Goal: Find specific page/section: Find specific page/section

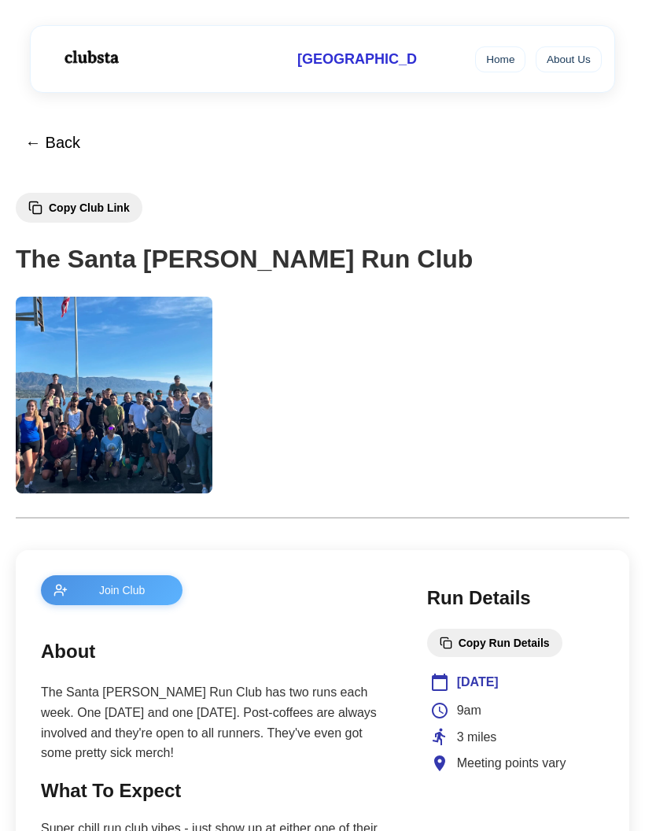
click at [397, 69] on div "[GEOGRAPHIC_DATA]" at bounding box center [352, 59] width 129 height 29
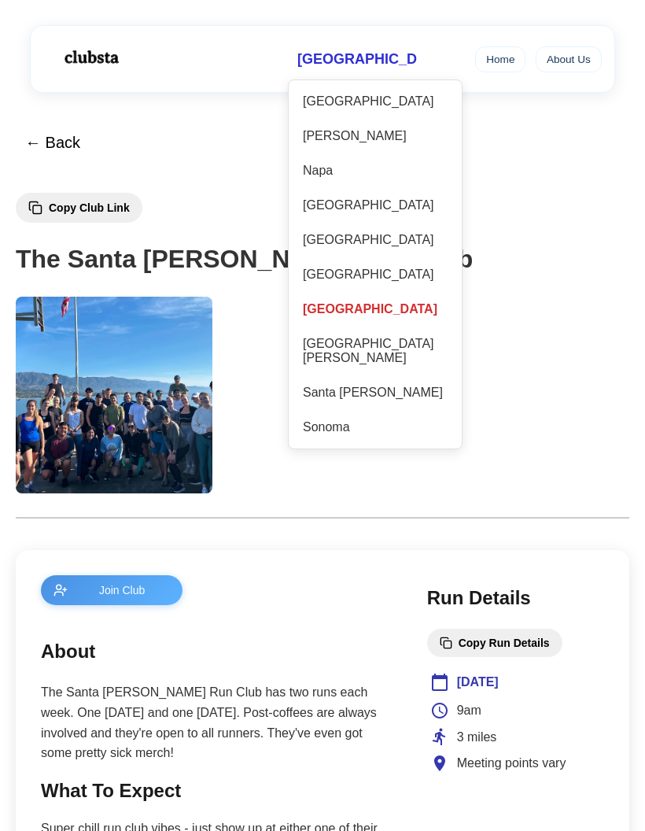
click at [387, 392] on div "Santa [PERSON_NAME]" at bounding box center [375, 392] width 157 height 27
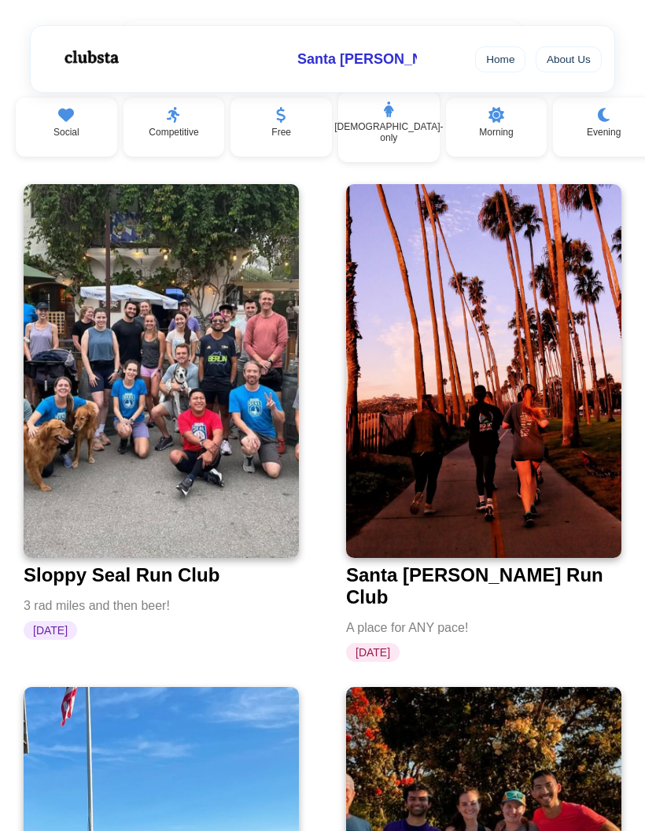
scroll to position [175, 0]
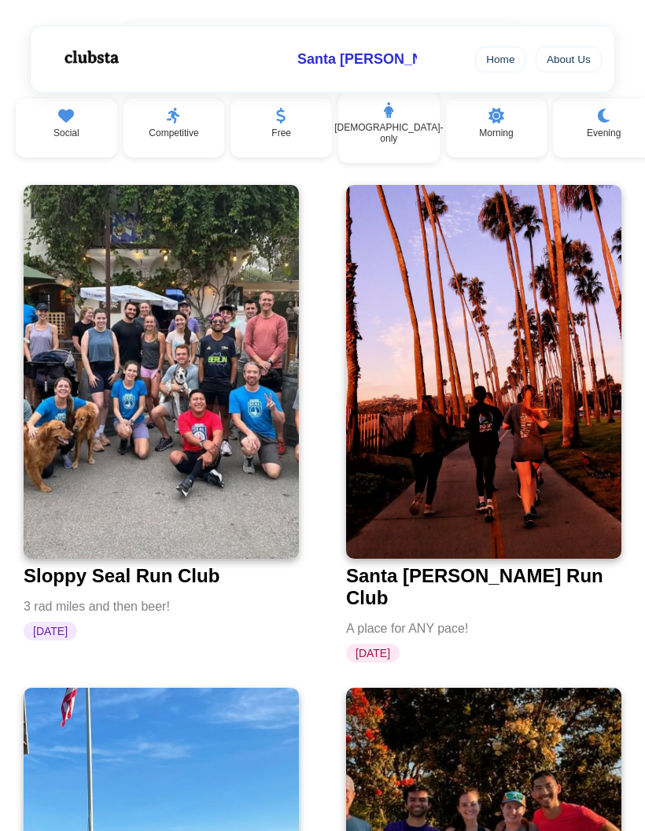
click at [542, 506] on img at bounding box center [484, 372] width 276 height 374
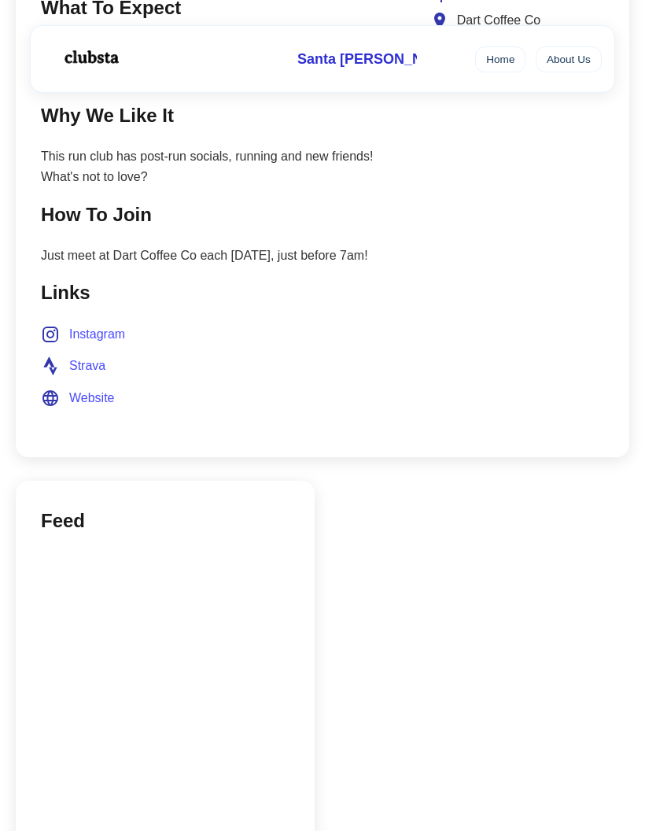
scroll to position [784, 0]
click at [97, 388] on span "Website" at bounding box center [92, 398] width 46 height 20
click at [98, 356] on span "Strava" at bounding box center [87, 366] width 36 height 20
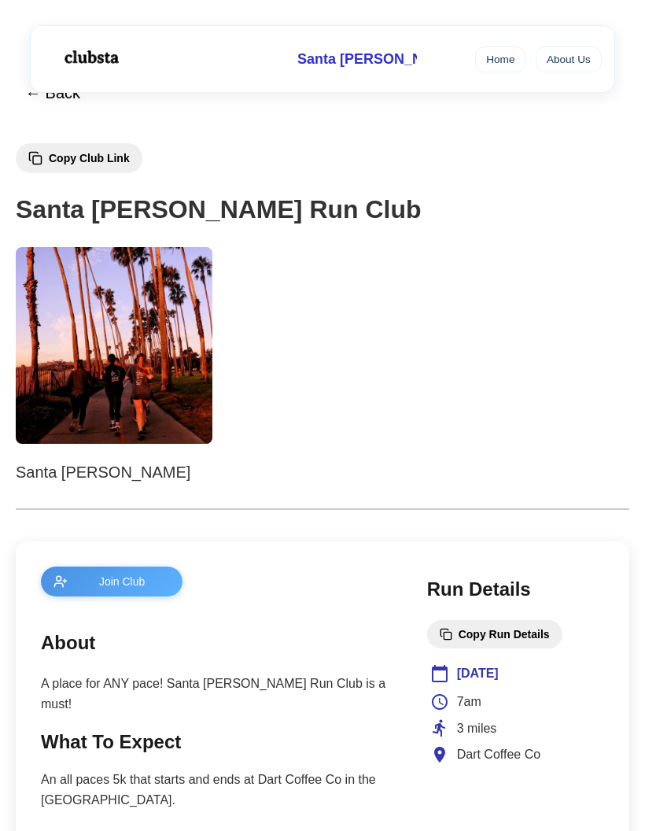
scroll to position [0, 0]
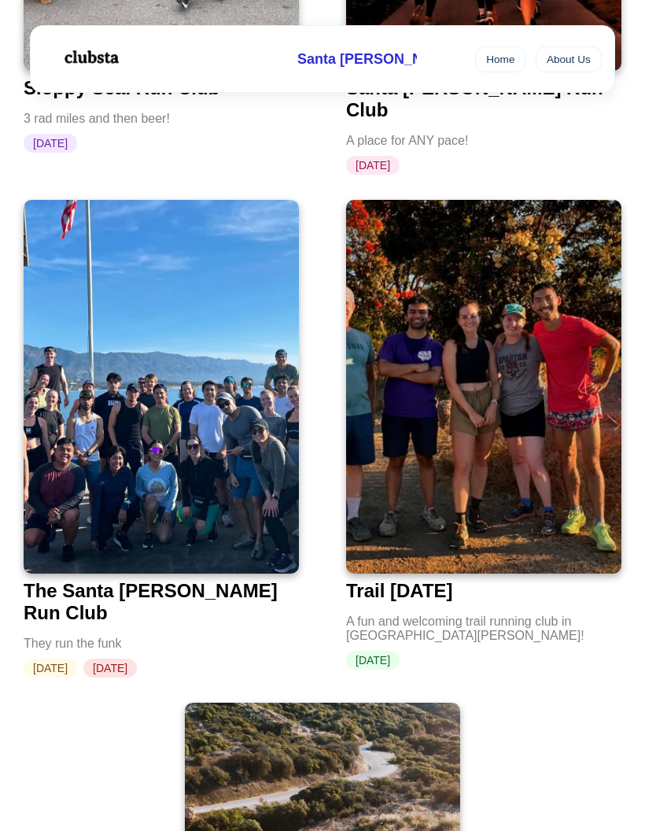
scroll to position [663, 0]
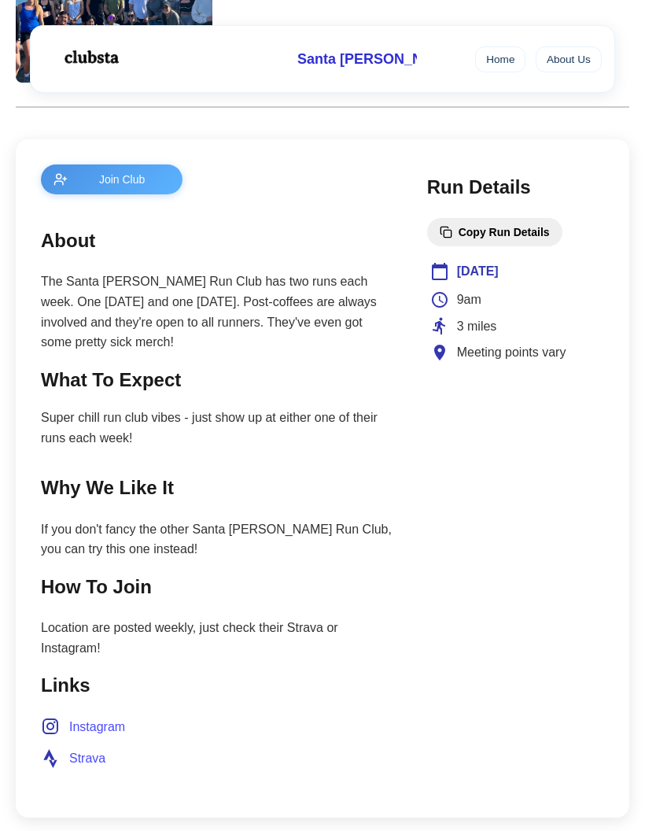
scroll to position [566, 0]
